Goal: Transaction & Acquisition: Purchase product/service

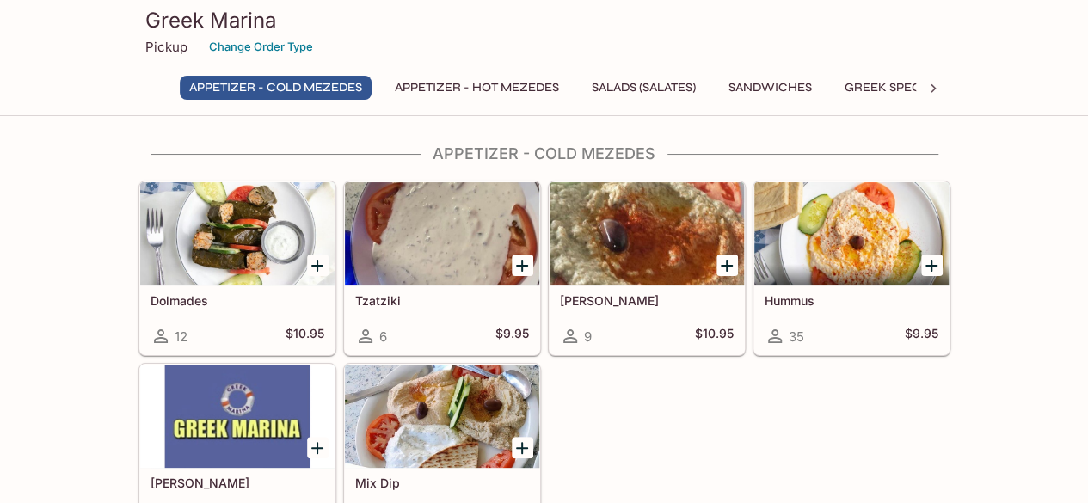
click at [676, 87] on button "Salads (Salates)" at bounding box center [643, 88] width 123 height 24
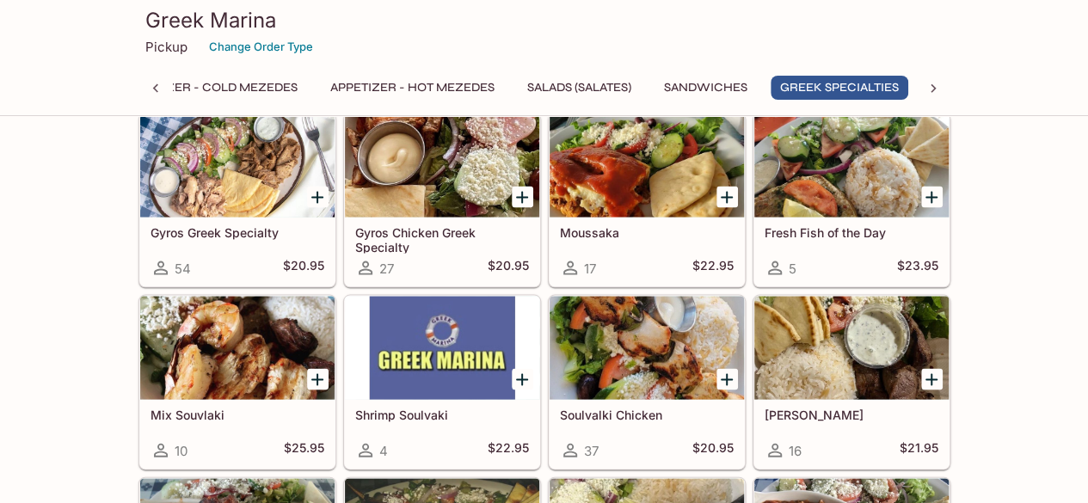
scroll to position [1606, 0]
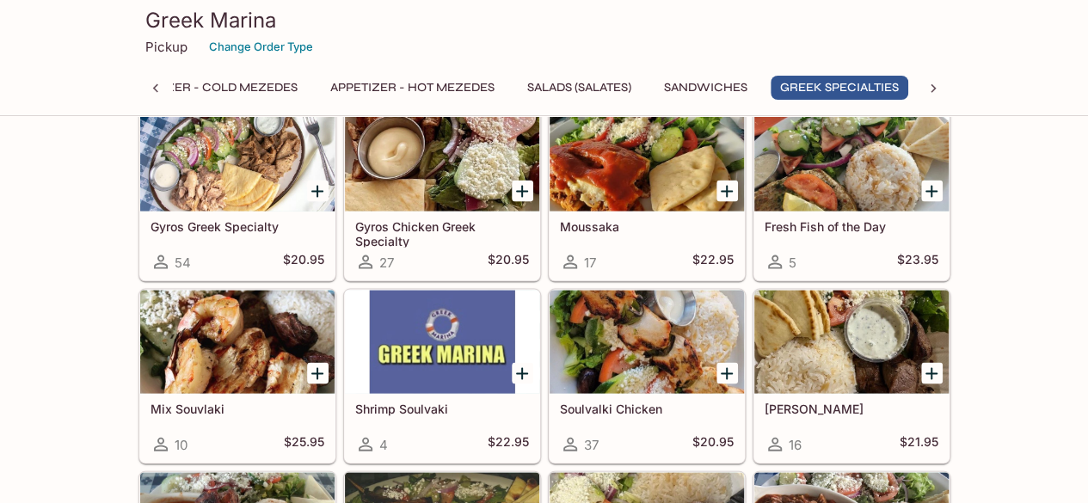
click at [520, 185] on icon "Add Gyros Chicken Greek Specialty" at bounding box center [522, 191] width 21 height 21
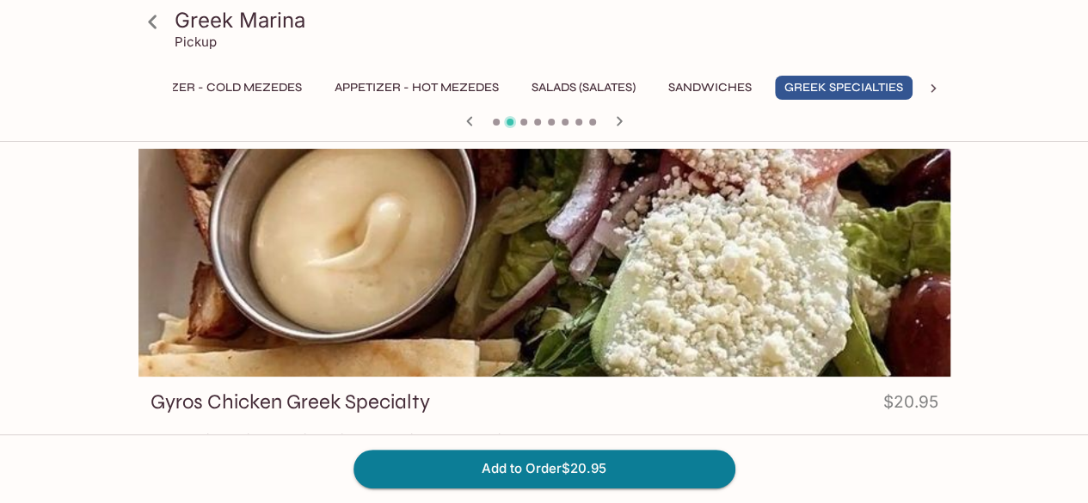
scroll to position [0, 65]
click at [629, 471] on button "Add to Order $20.95" at bounding box center [545, 469] width 382 height 38
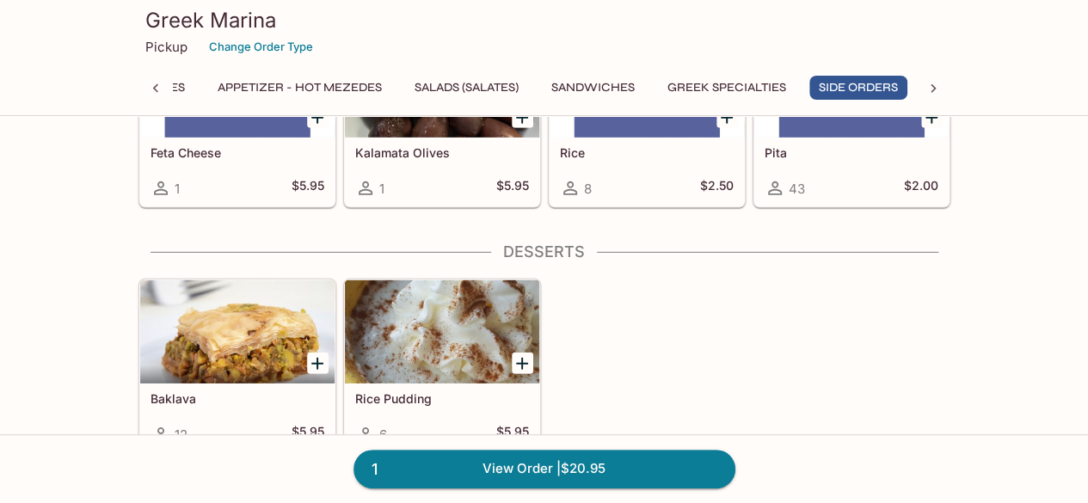
scroll to position [2494, 0]
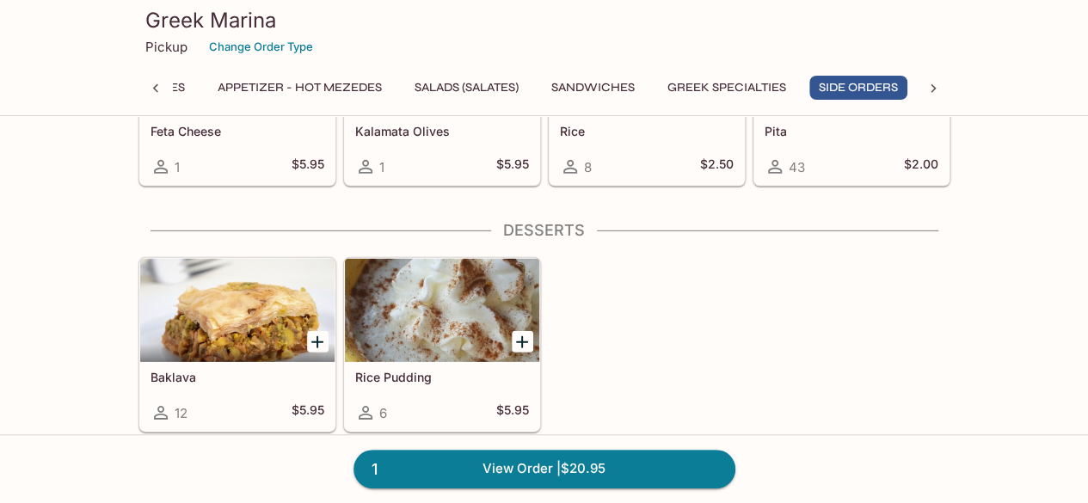
click at [316, 332] on icon "Add Baklava" at bounding box center [317, 342] width 21 height 21
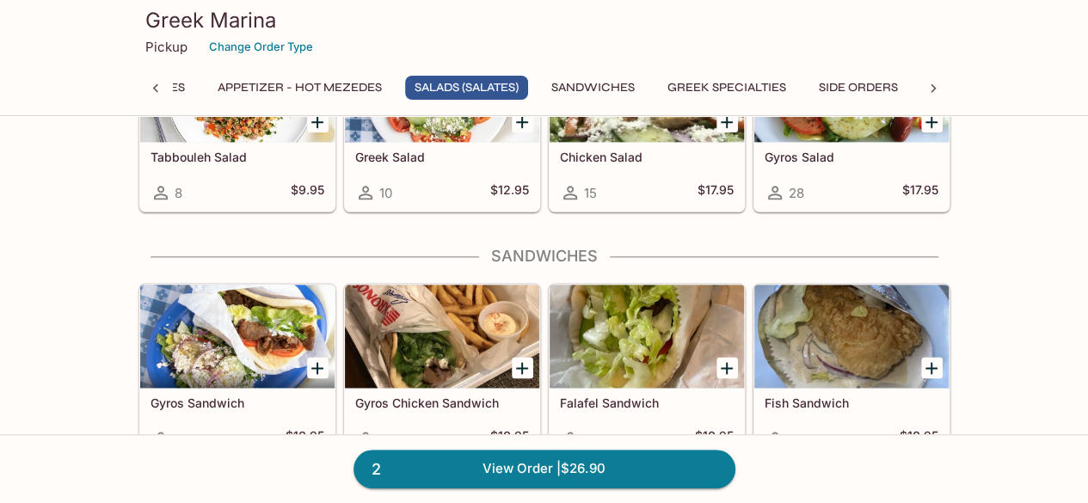
scroll to position [991, 0]
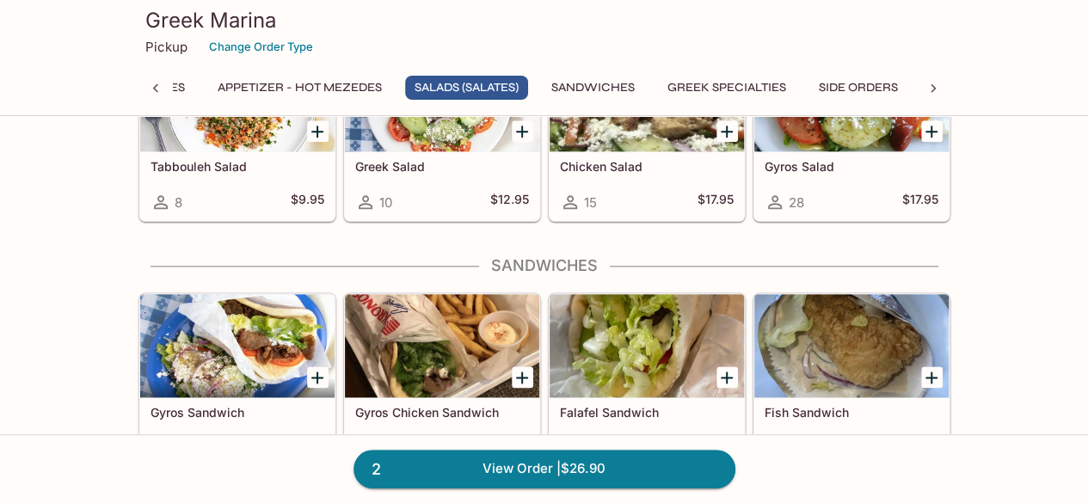
click at [320, 384] on div at bounding box center [317, 377] width 35 height 35
click at [305, 377] on div at bounding box center [317, 377] width 35 height 35
click at [230, 334] on div at bounding box center [237, 345] width 194 height 103
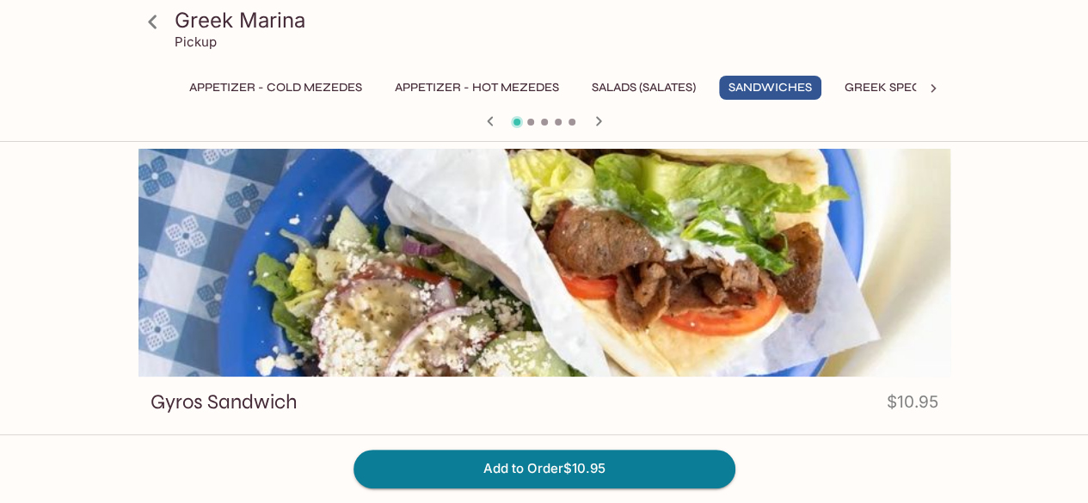
click at [669, 478] on button "Add to Order $10.95" at bounding box center [545, 469] width 382 height 38
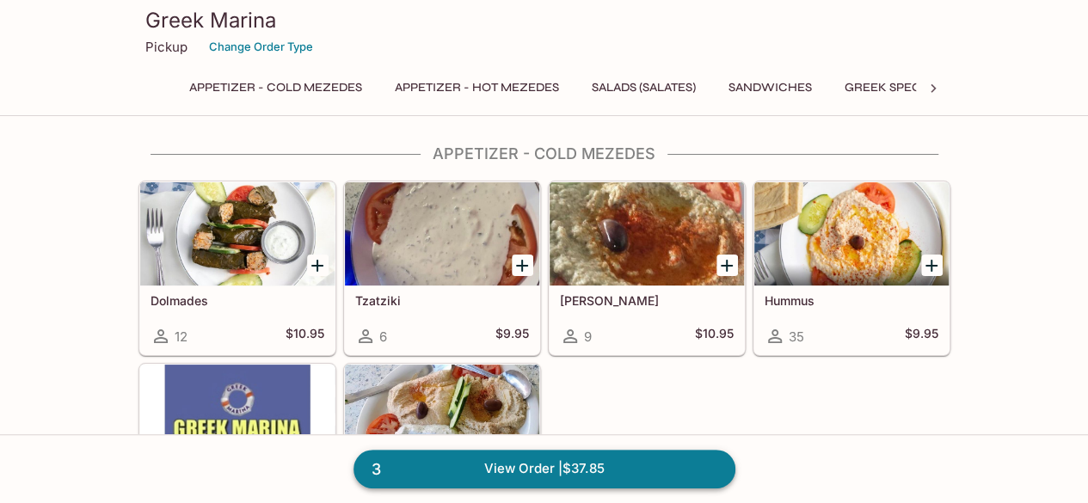
click at [676, 482] on link "3 View Order | $37.85" at bounding box center [545, 469] width 382 height 38
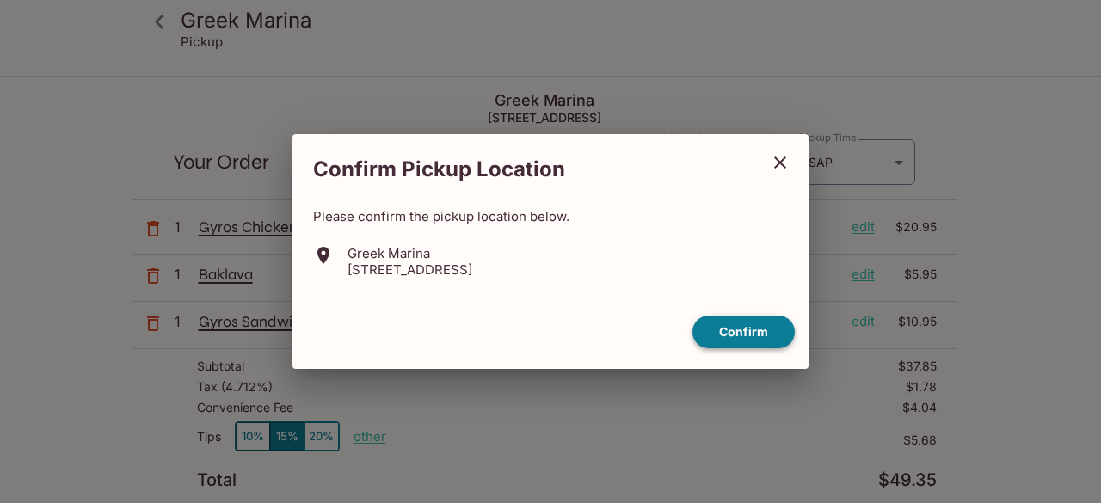
click at [743, 329] on button "Confirm" at bounding box center [744, 333] width 102 height 34
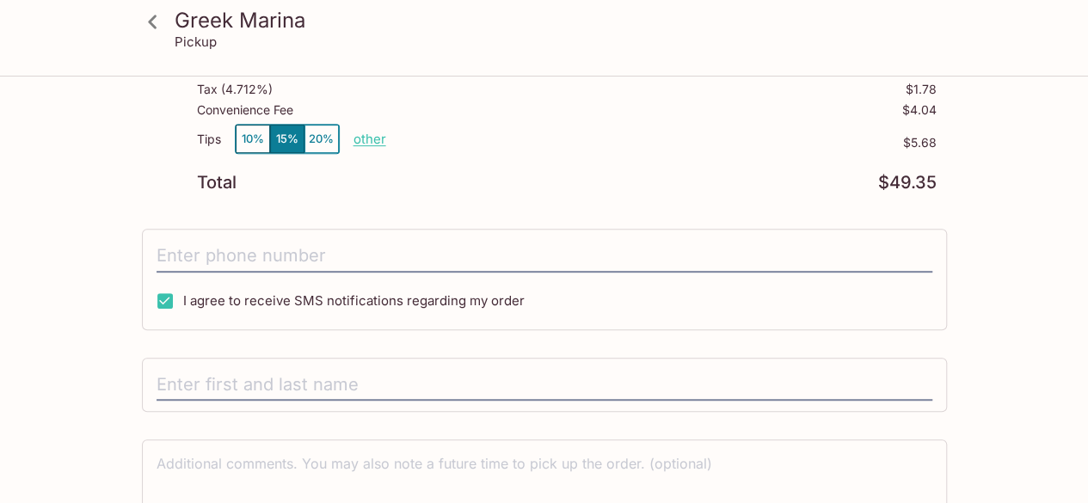
scroll to position [300, 0]
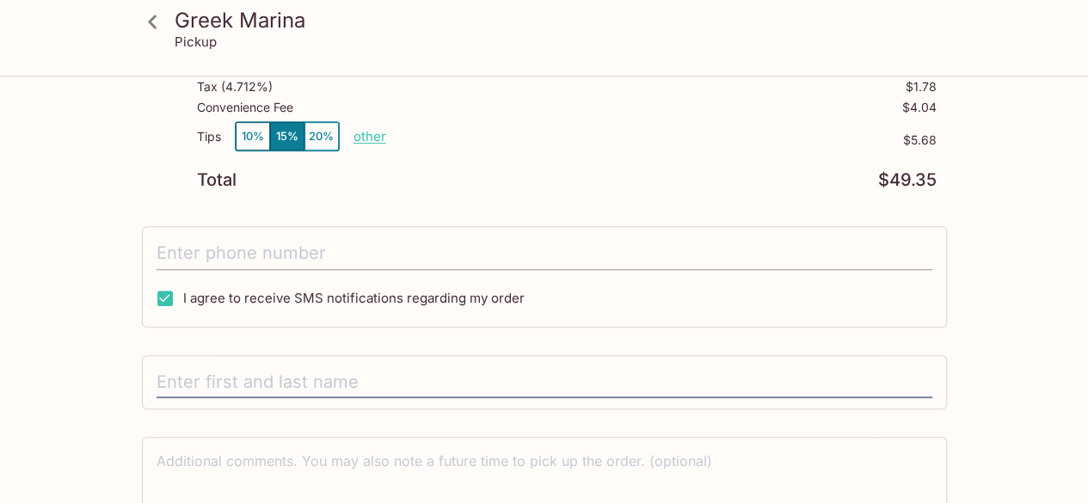
click at [767, 256] on input "tel" at bounding box center [545, 253] width 776 height 33
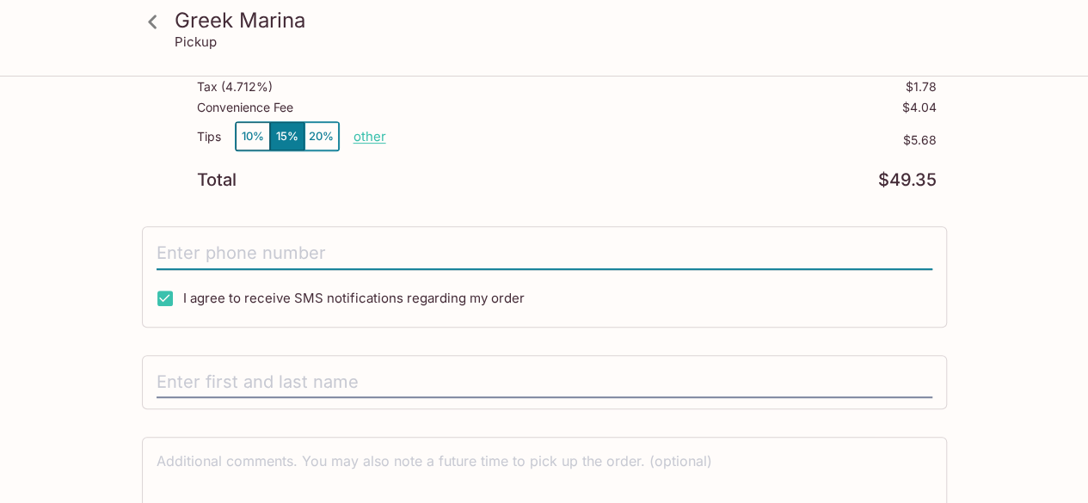
type input "[PHONE_NUMBER]"
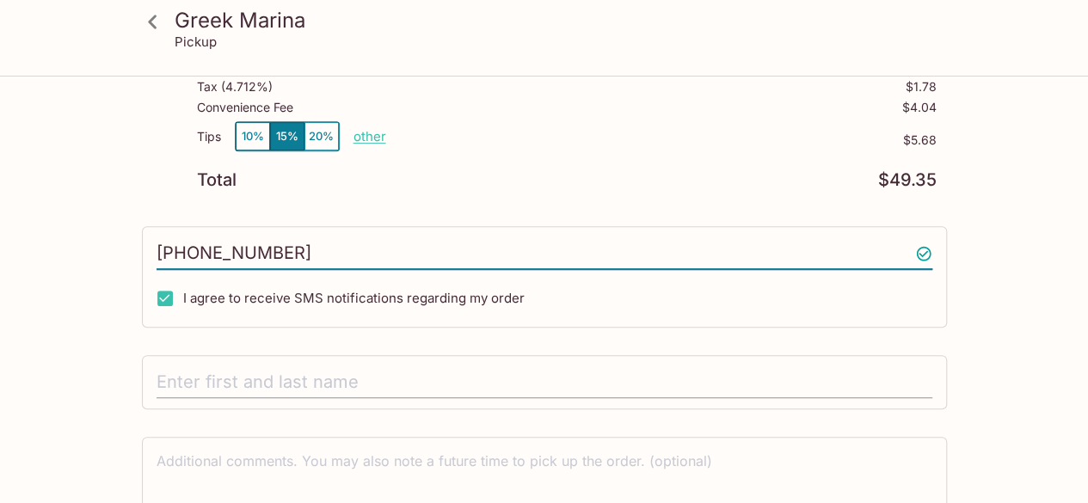
click at [823, 386] on input "text" at bounding box center [545, 382] width 776 height 33
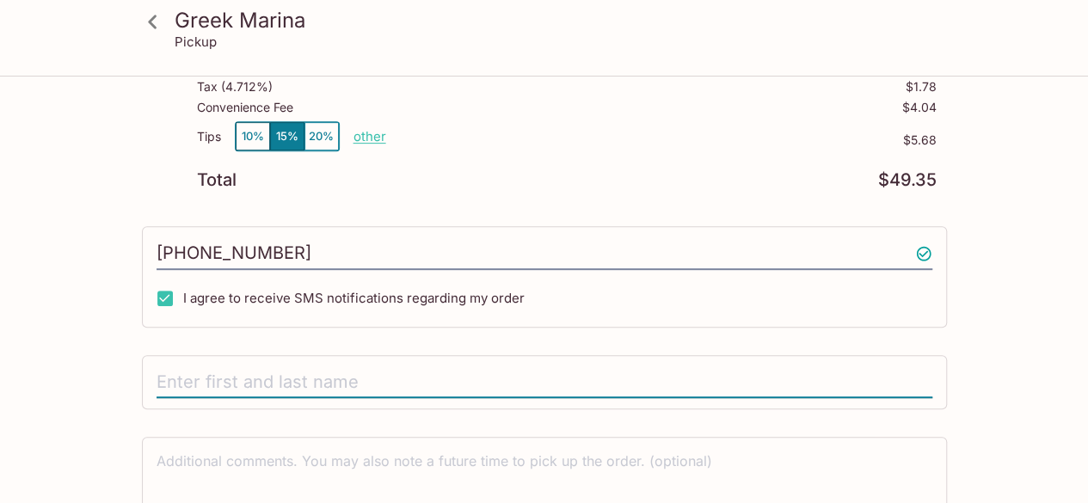
scroll to position [387, 0]
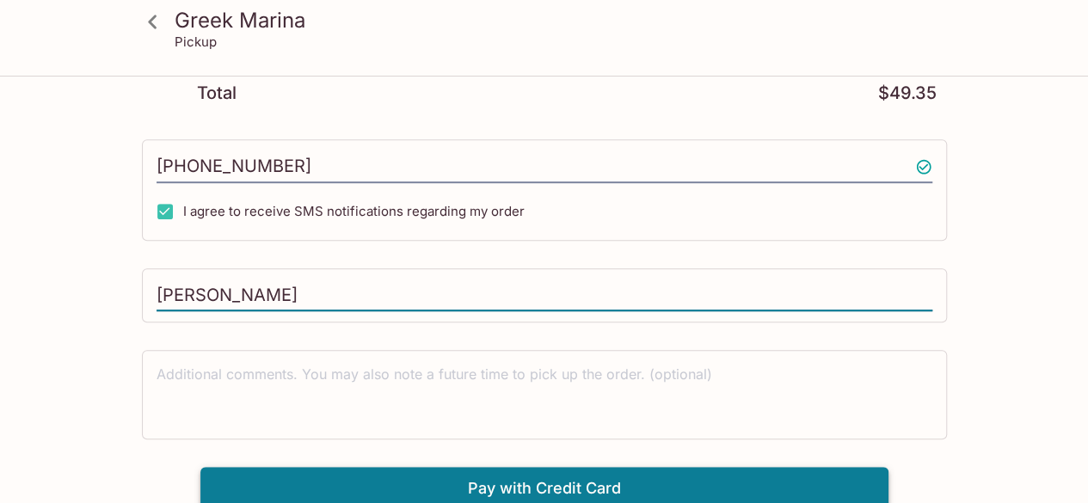
type input "[PERSON_NAME]"
click at [699, 489] on button "Pay with Credit Card" at bounding box center [544, 488] width 688 height 43
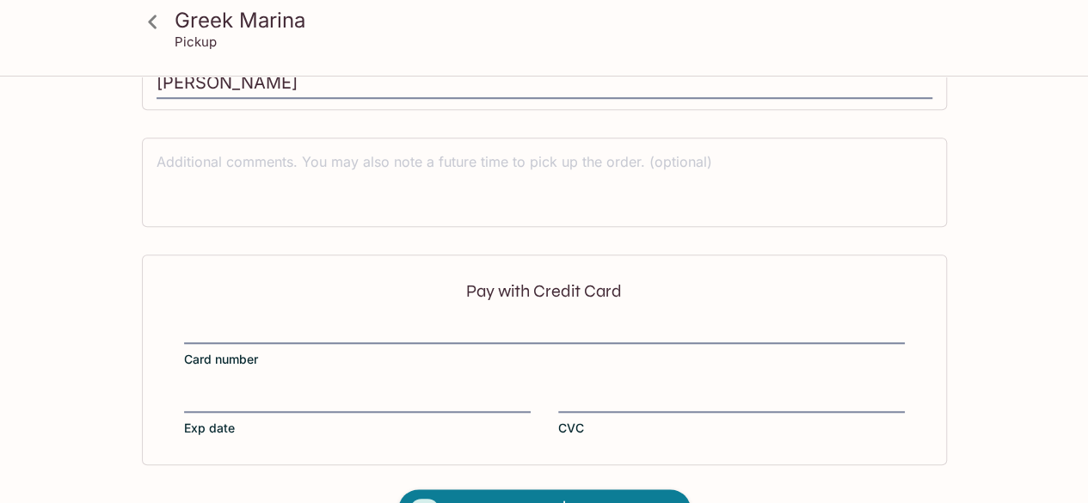
scroll to position [645, 0]
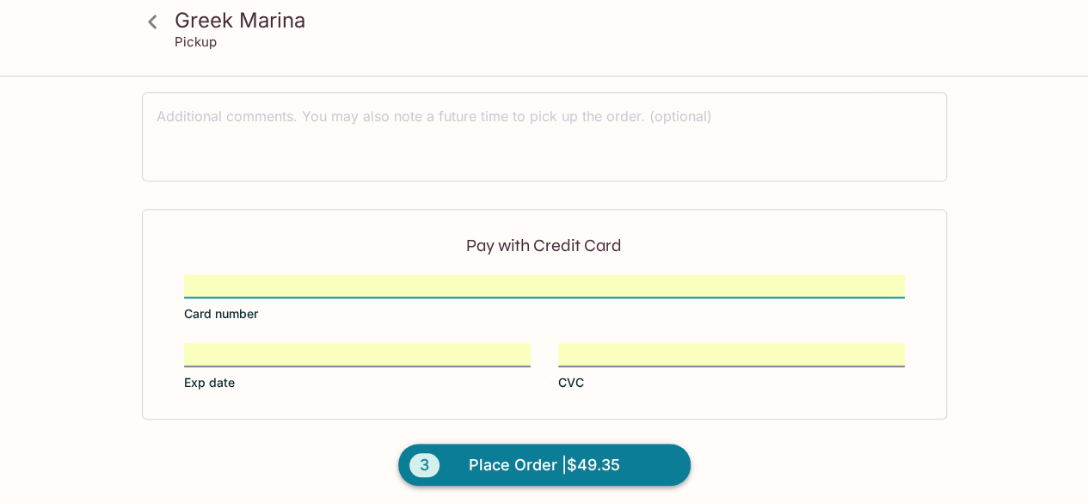
click at [547, 459] on span "Place Order | $49.35" at bounding box center [544, 466] width 151 height 28
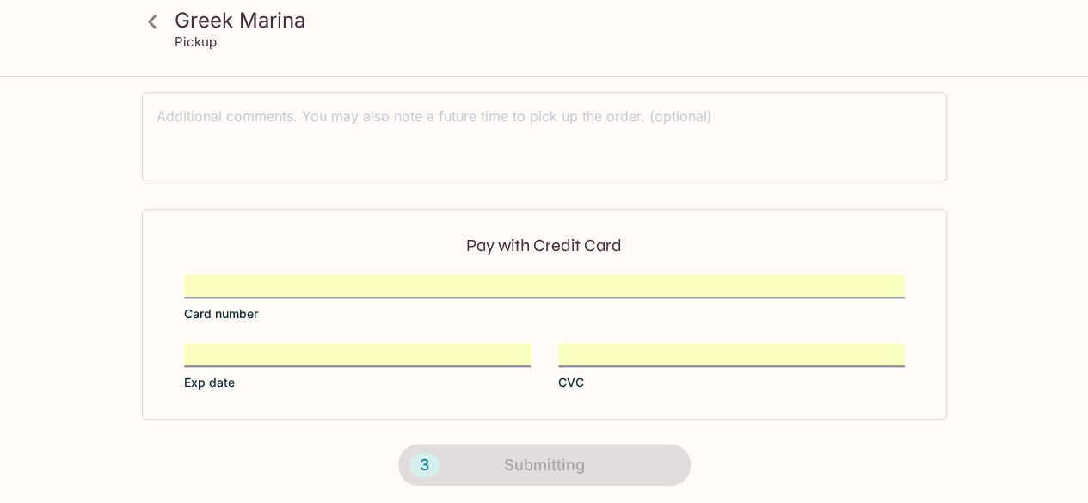
scroll to position [490, 0]
